Goal: Book appointment/travel/reservation

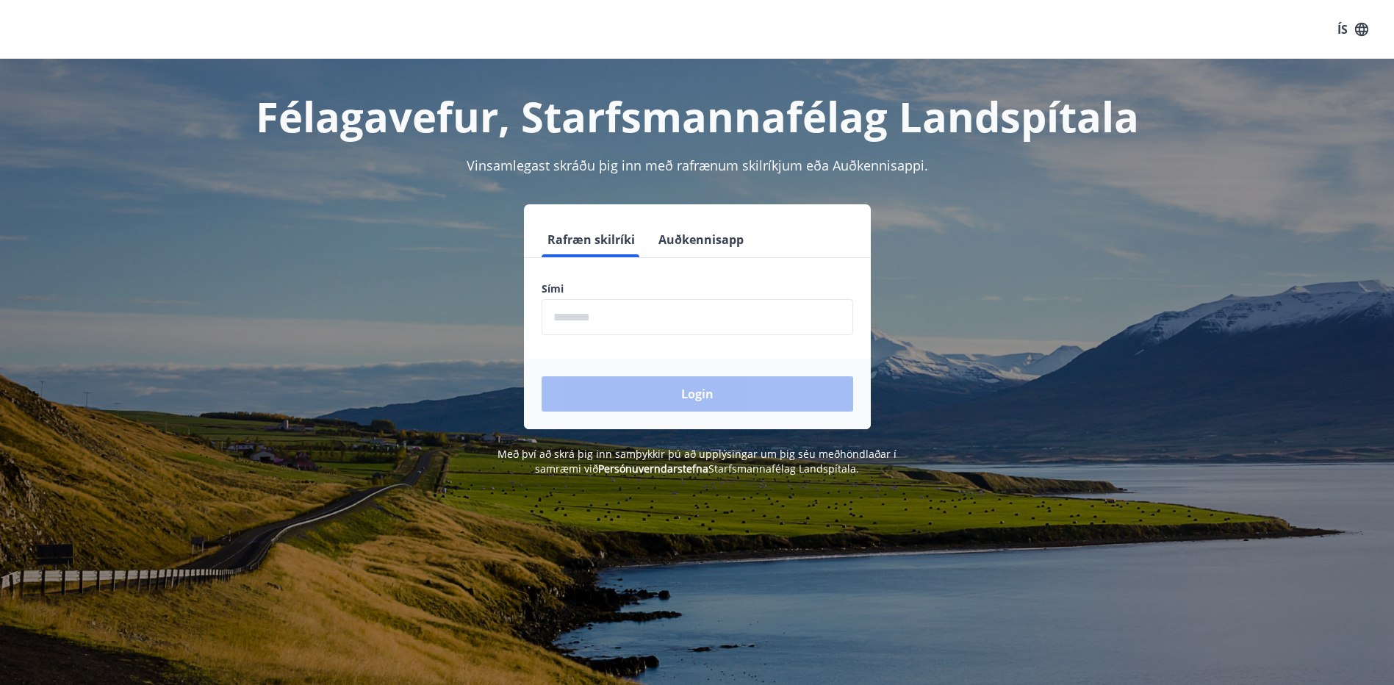
click at [565, 320] on input "phone" at bounding box center [698, 317] width 312 height 36
type input "********"
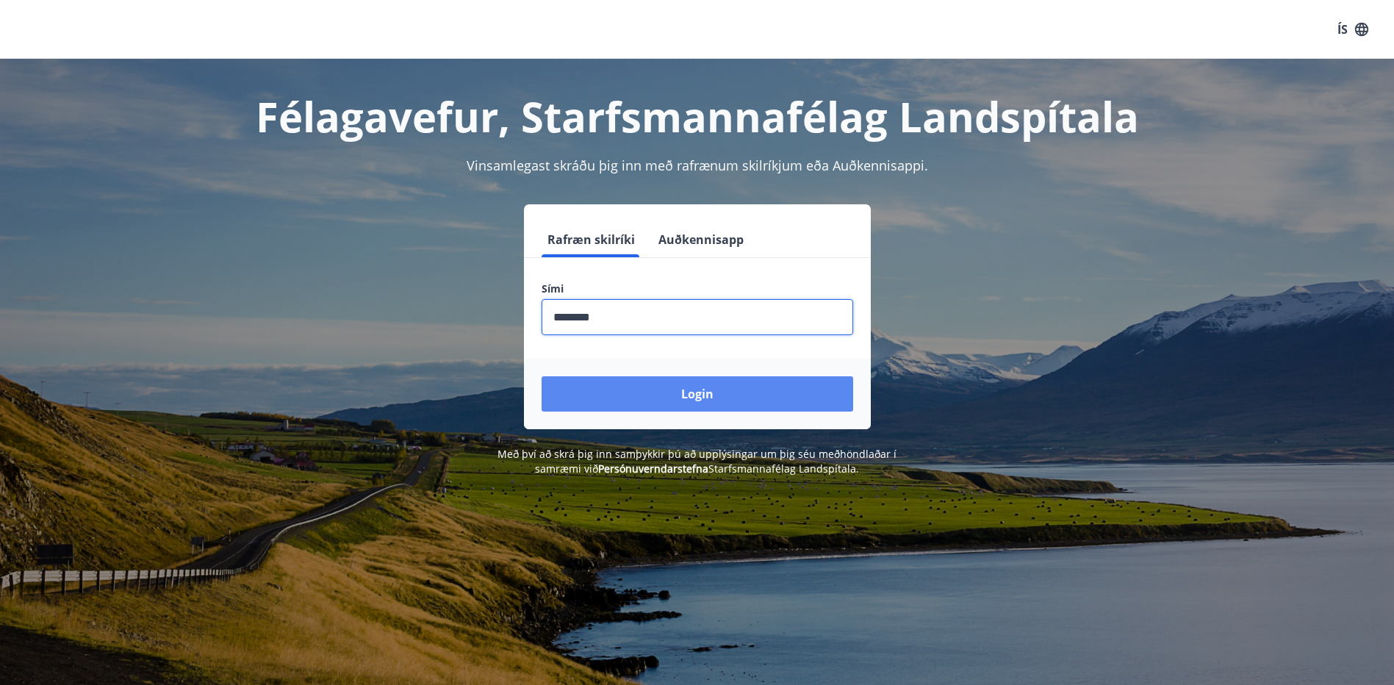
click at [699, 402] on button "Login" at bounding box center [698, 393] width 312 height 35
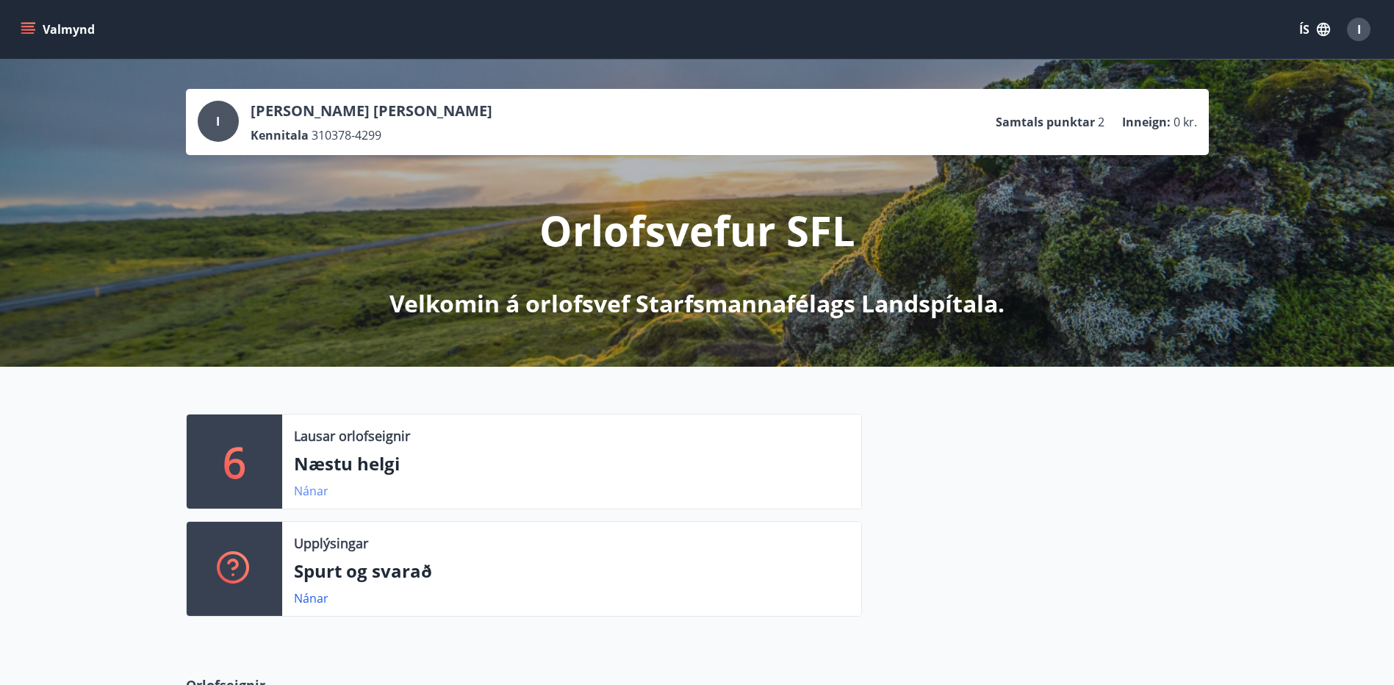
click at [312, 487] on link "Nánar" at bounding box center [311, 491] width 35 height 16
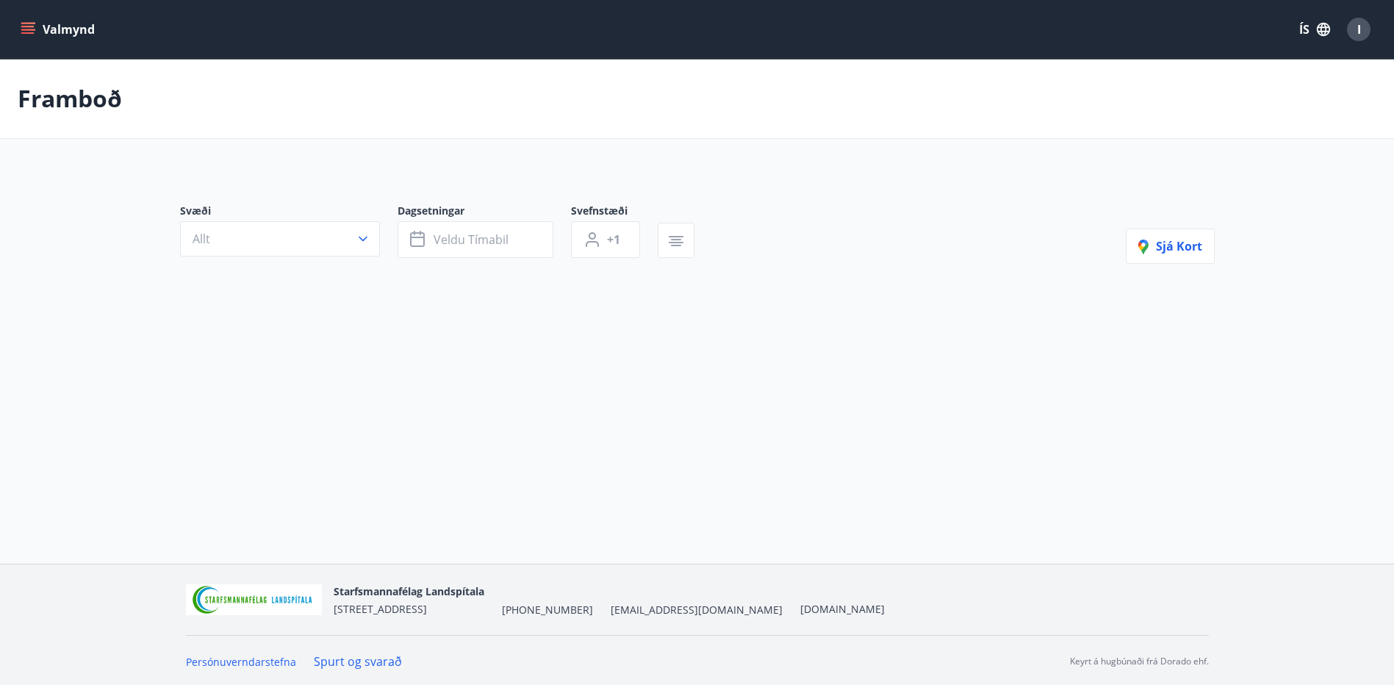
type input "*"
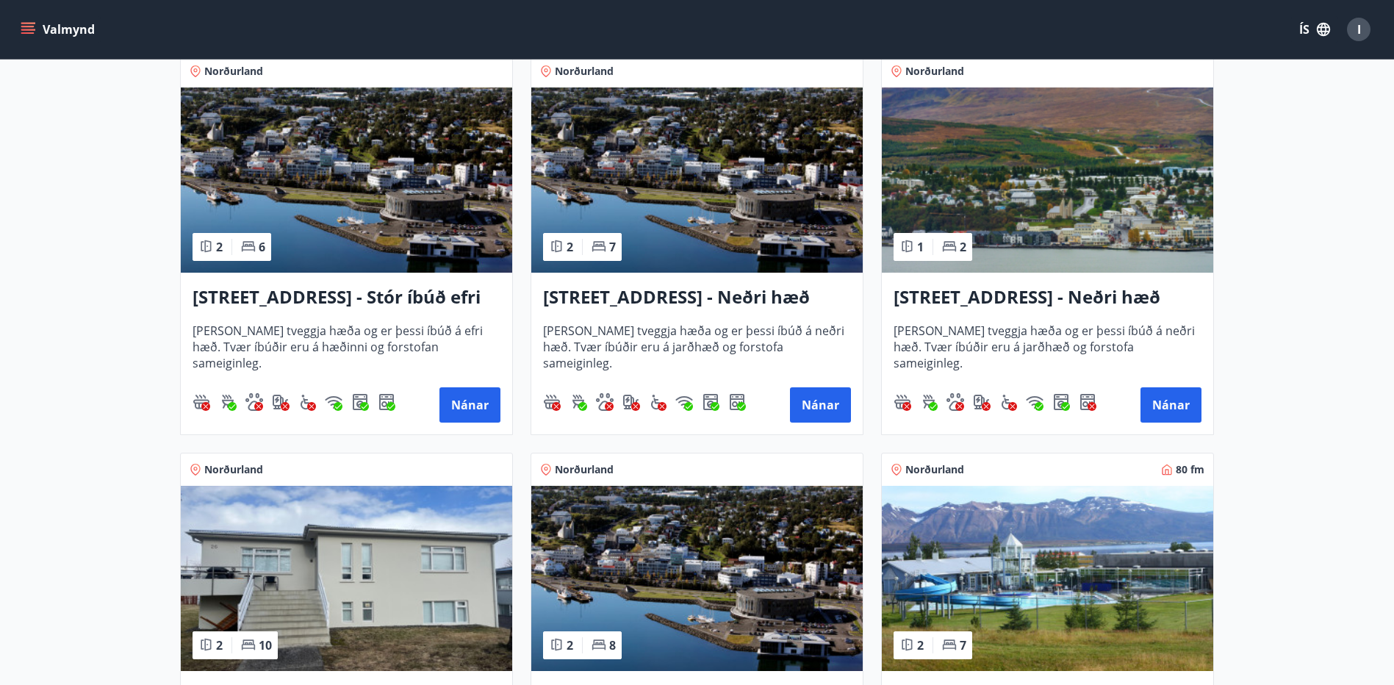
scroll to position [293, 0]
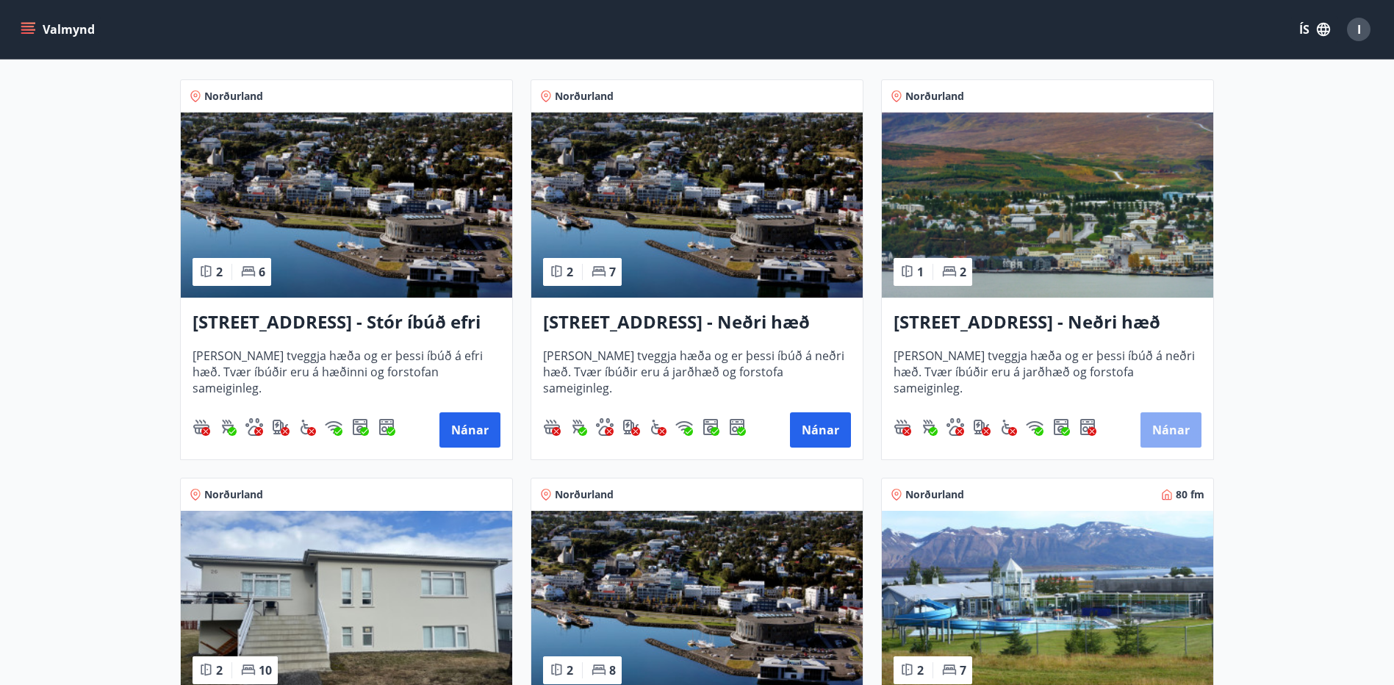
click at [1170, 422] on button "Nánar" at bounding box center [1171, 429] width 61 height 35
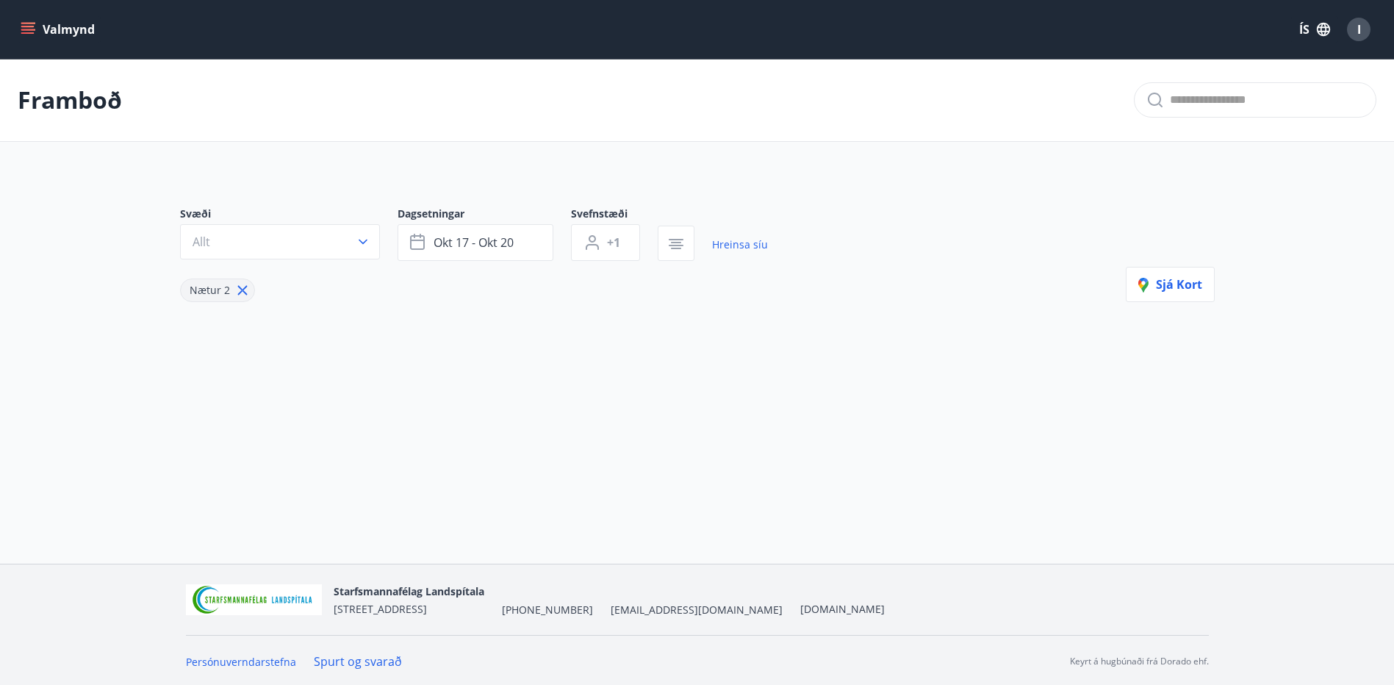
type input "*"
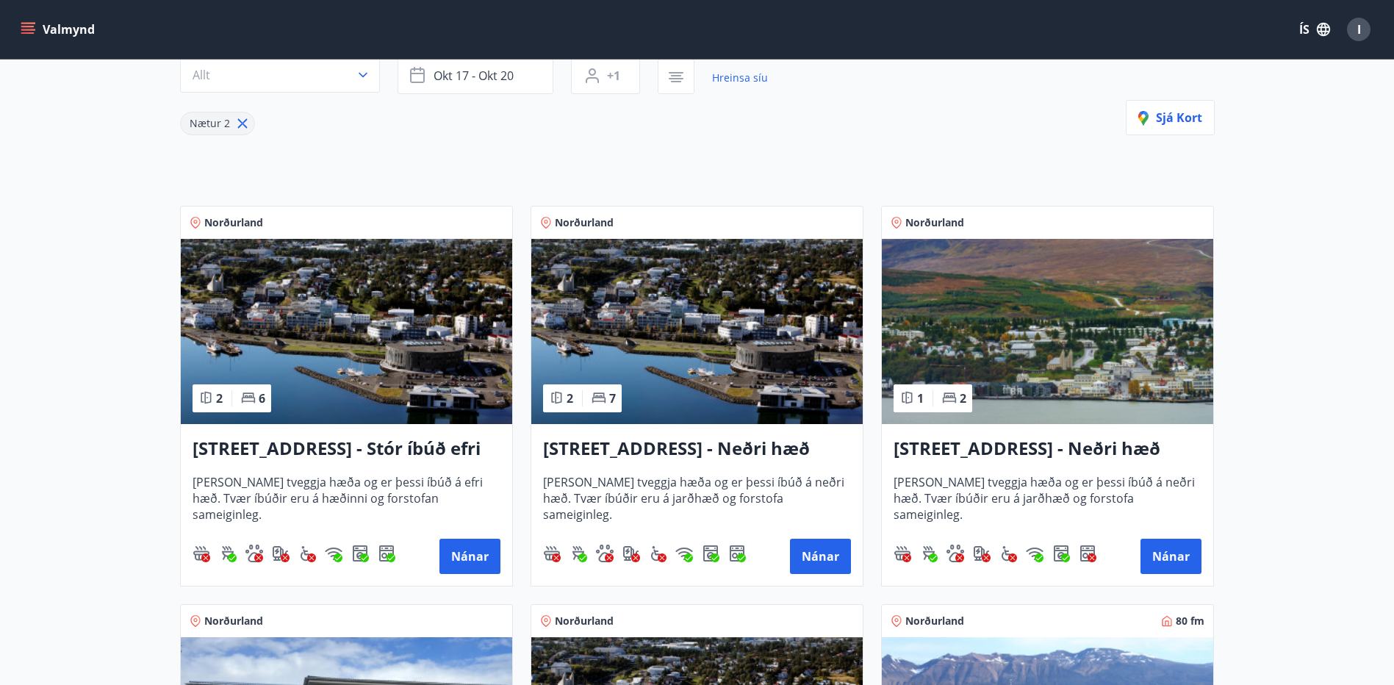
scroll to position [220, 0]
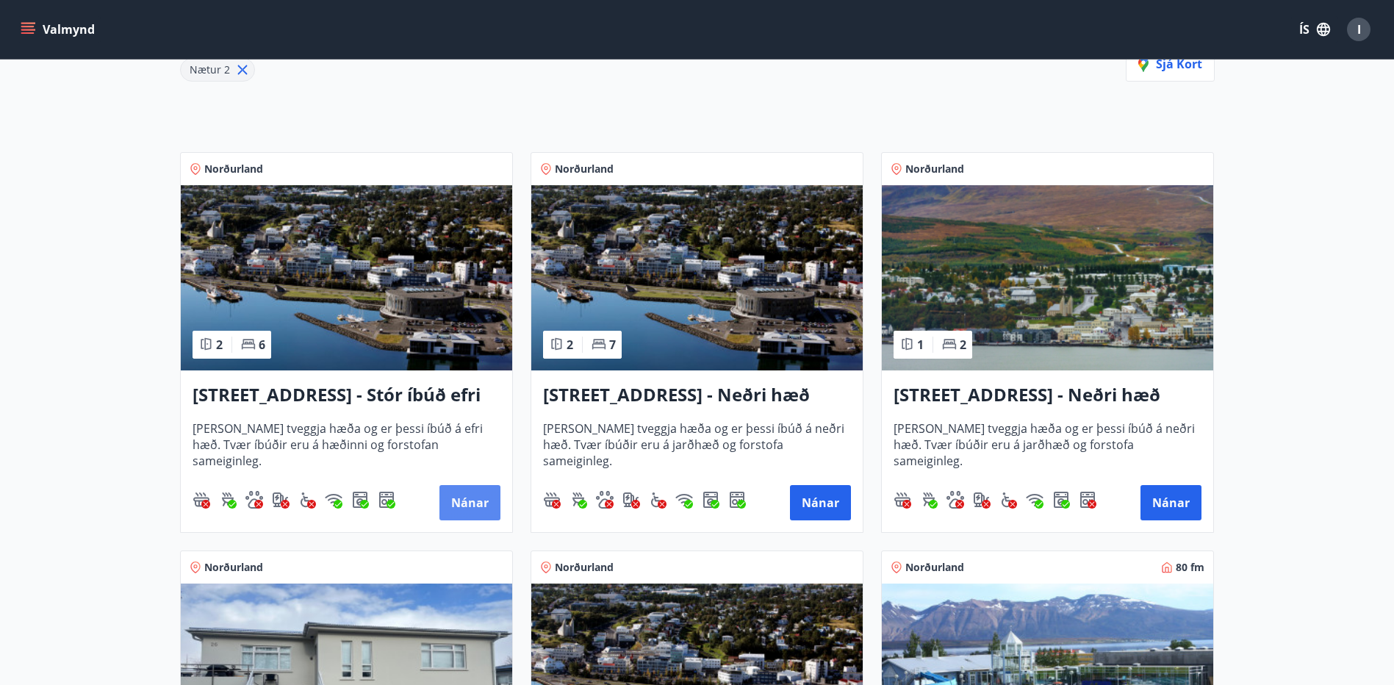
click at [453, 495] on button "Nánar" at bounding box center [470, 502] width 61 height 35
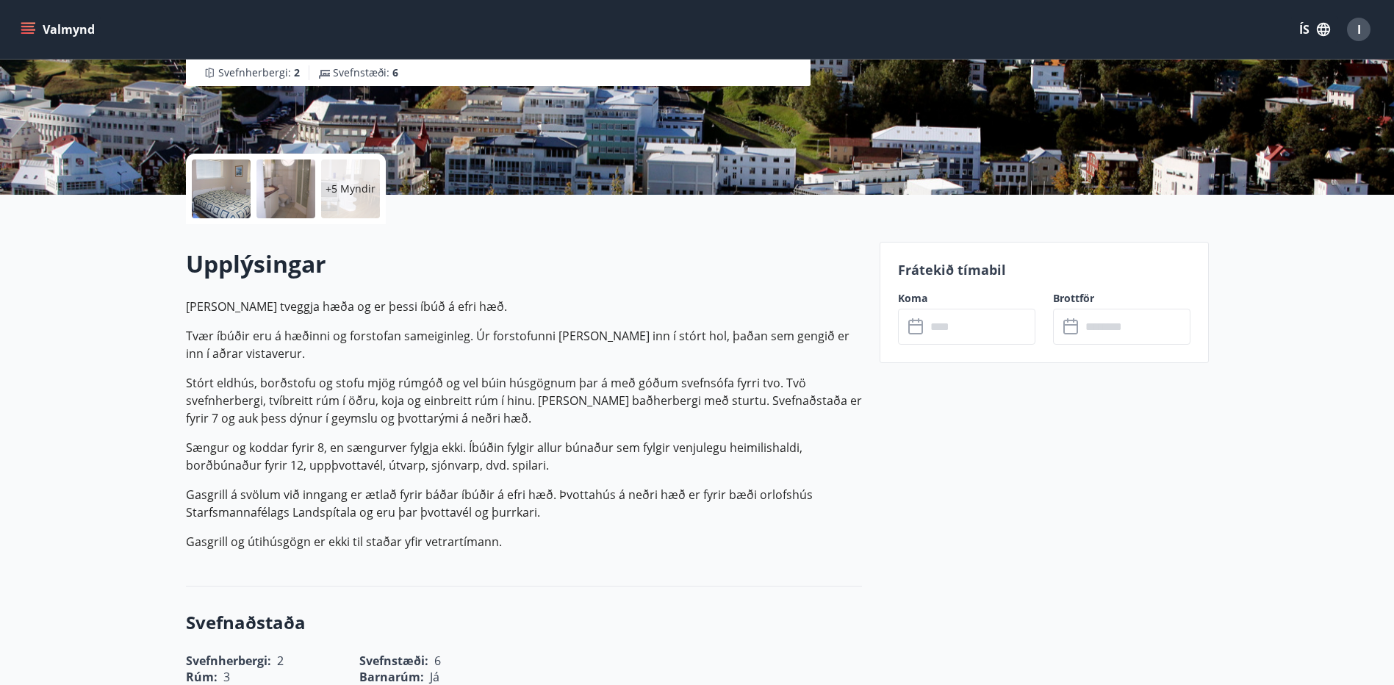
scroll to position [147, 0]
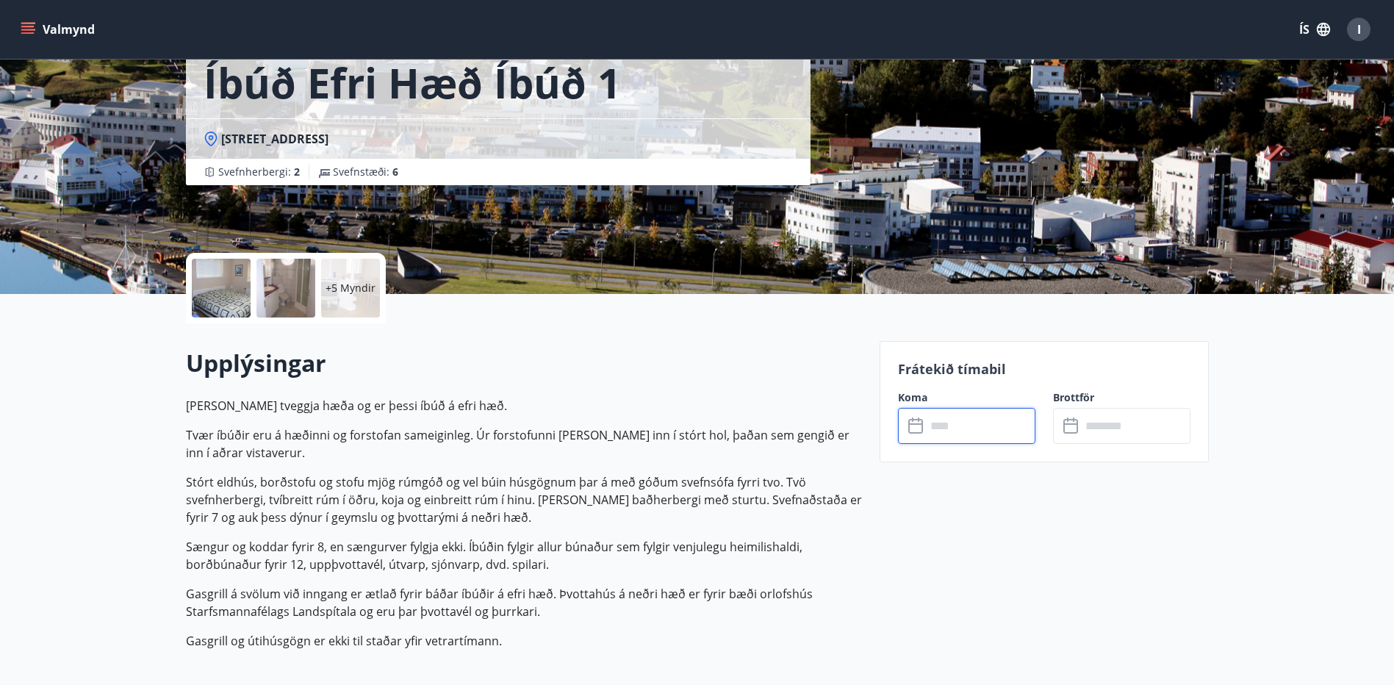
click at [947, 418] on input "text" at bounding box center [981, 426] width 110 height 36
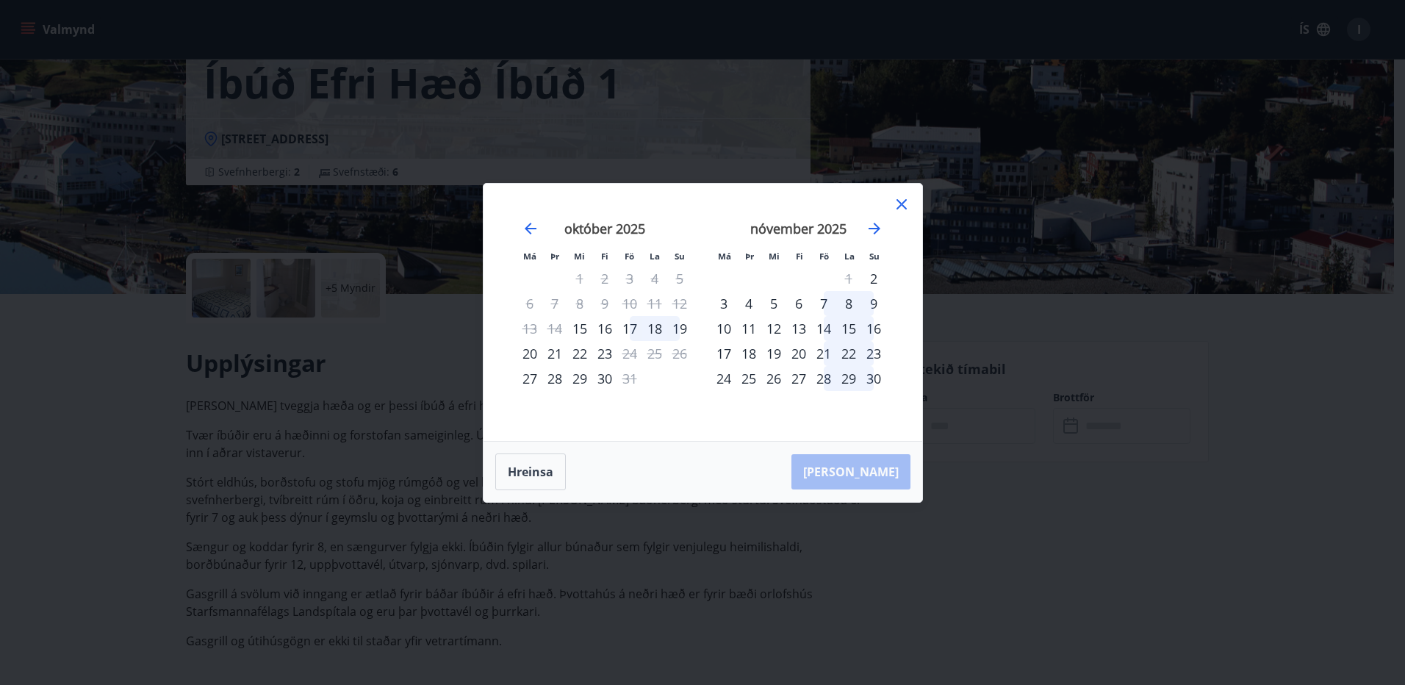
click at [631, 326] on div "17" at bounding box center [629, 328] width 25 height 25
click at [681, 328] on div "19" at bounding box center [679, 328] width 25 height 25
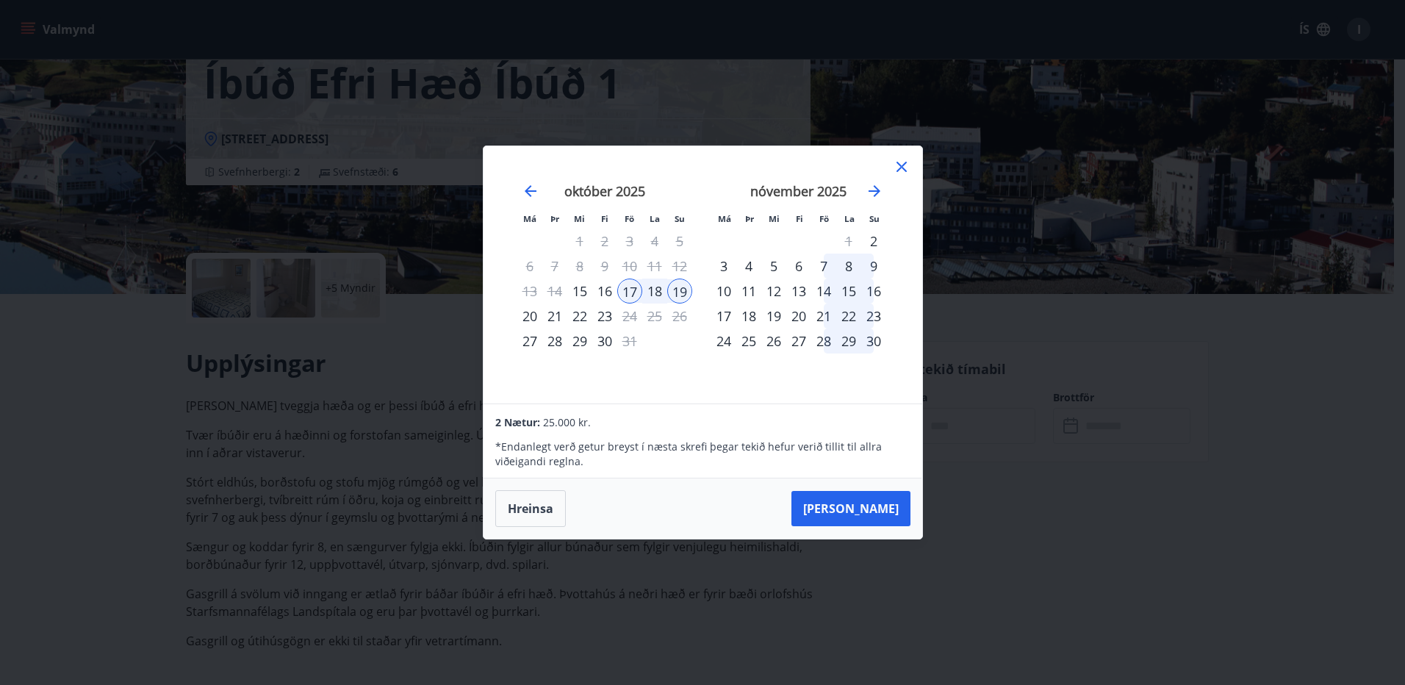
click at [901, 167] on icon at bounding box center [901, 167] width 2 height 2
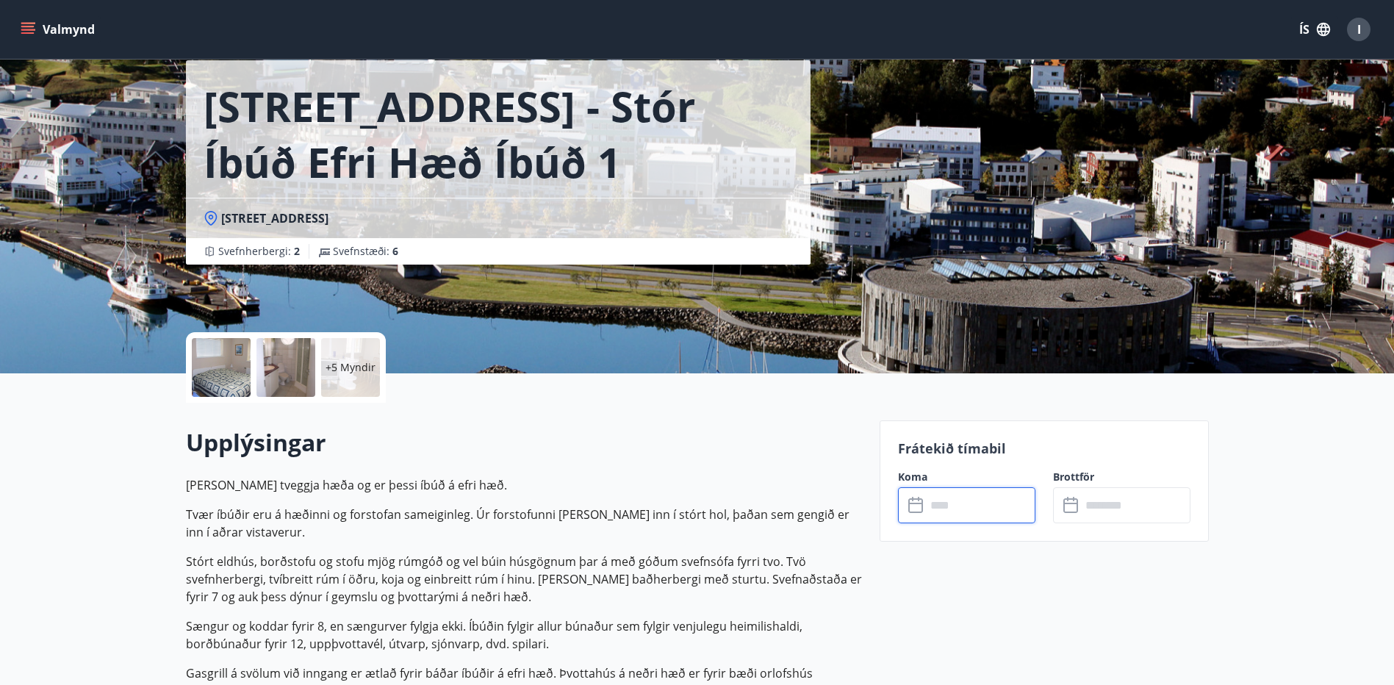
scroll to position [0, 0]
